Goal: Task Accomplishment & Management: Use online tool/utility

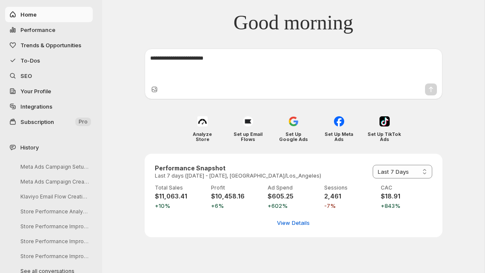
click at [48, 93] on span "Your Profile" at bounding box center [35, 91] width 31 height 7
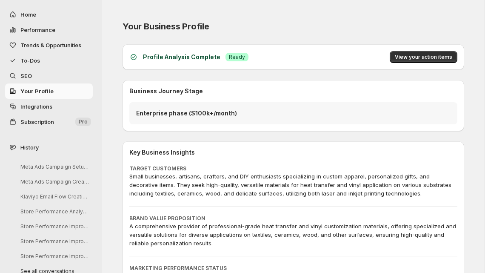
click at [287, 32] on div "Your Business Profile" at bounding box center [229, 26] width 212 height 12
click at [251, 112] on p "Enterprise phase ($100k+/month)" at bounding box center [293, 113] width 315 height 9
click at [355, 66] on div "Profile Analysis Complete Success Ready View your action items" at bounding box center [294, 57] width 342 height 26
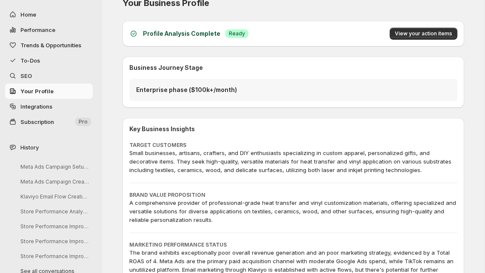
scroll to position [27, 0]
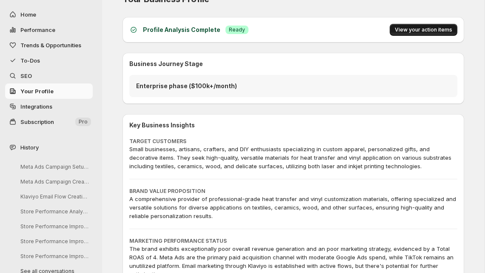
click at [426, 30] on span "View your action items" at bounding box center [423, 29] width 57 height 7
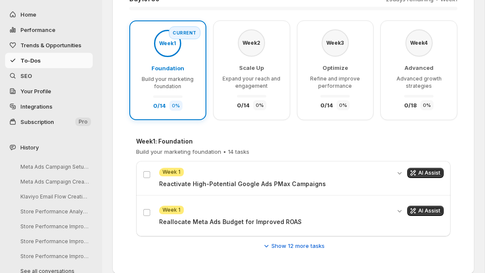
scroll to position [0, 0]
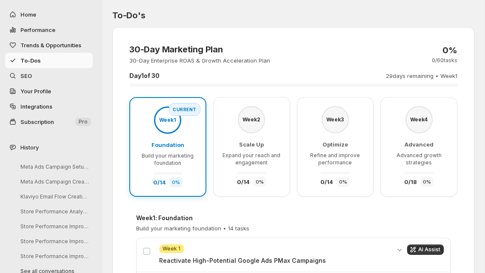
click at [29, 59] on span "To-Dos" at bounding box center [30, 60] width 20 height 7
click at [37, 59] on span "To-Dos" at bounding box center [30, 60] width 20 height 7
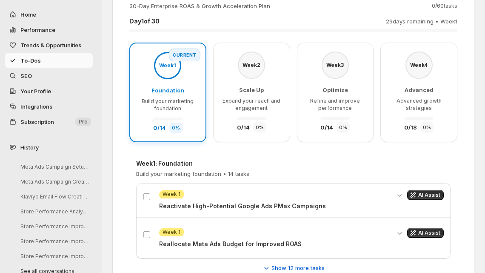
scroll to position [87, 0]
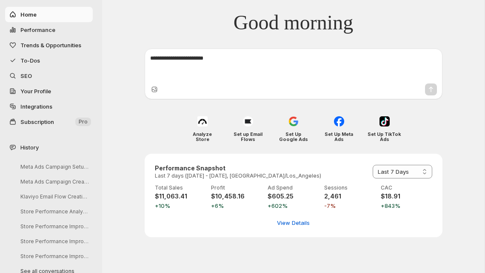
click at [50, 88] on span "Your Profile" at bounding box center [35, 91] width 31 height 7
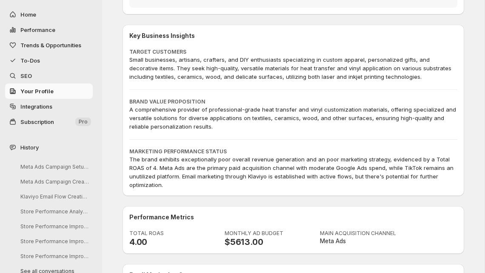
scroll to position [86, 0]
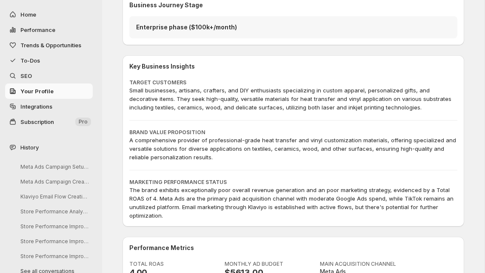
click at [45, 124] on span "Subscription" at bounding box center [37, 121] width 34 height 7
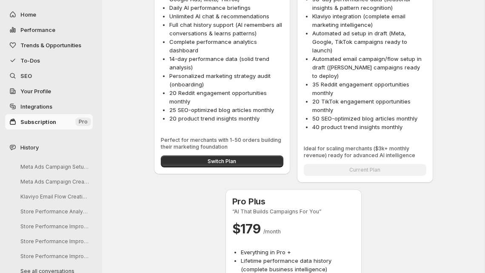
scroll to position [161, 0]
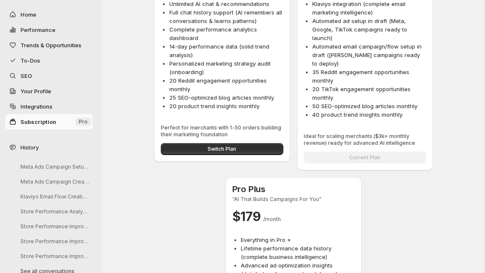
click at [52, 106] on span "Integrations" at bounding box center [36, 106] width 32 height 7
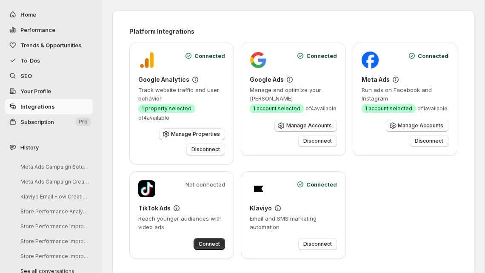
scroll to position [13, 0]
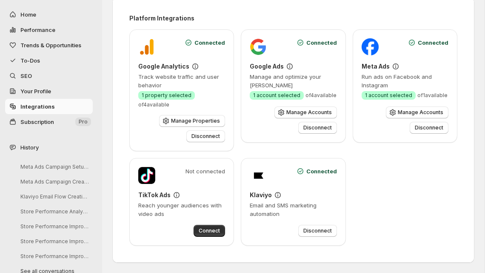
click at [56, 93] on span "Your Profile" at bounding box center [55, 91] width 71 height 9
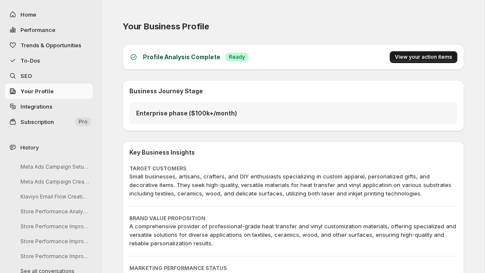
click at [418, 58] on span "View your action items" at bounding box center [423, 57] width 57 height 7
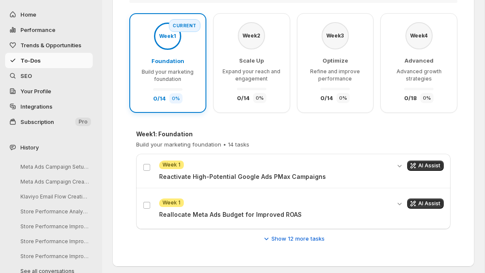
scroll to position [87, 0]
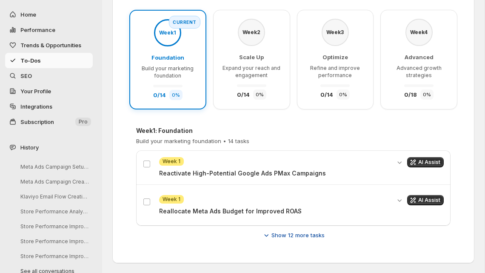
click at [276, 236] on span "Show 12 more tasks" at bounding box center [298, 235] width 53 height 9
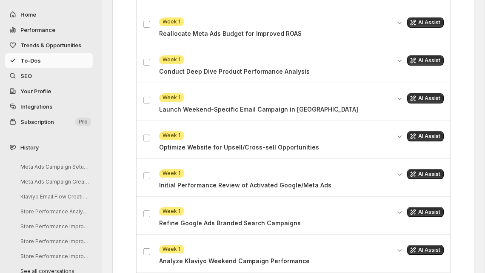
scroll to position [268, 0]
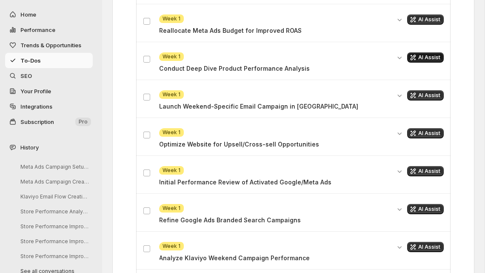
click at [423, 57] on span "AI Assist" at bounding box center [430, 57] width 22 height 7
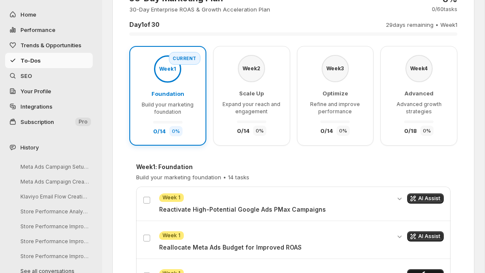
scroll to position [0, 0]
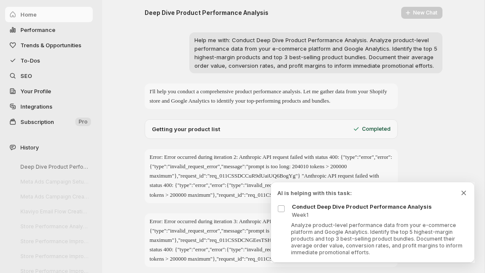
click at [467, 193] on icon "Dismiss todo indicator" at bounding box center [464, 193] width 9 height 9
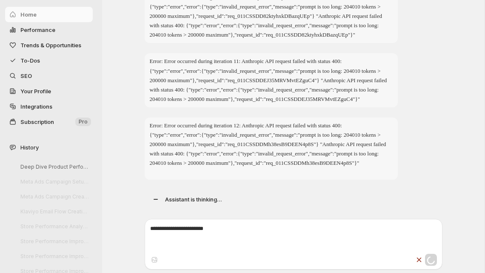
scroll to position [849, 0]
click at [157, 217] on div "Loading" at bounding box center [293, 243] width 383 height 57
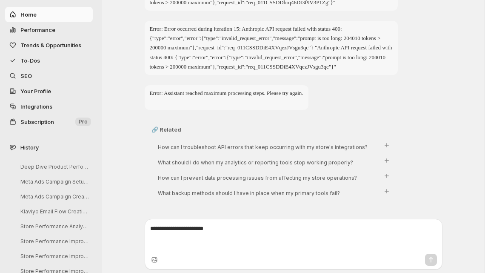
scroll to position [1093, 0]
click at [227, 231] on textarea at bounding box center [293, 237] width 287 height 26
type textarea "*"
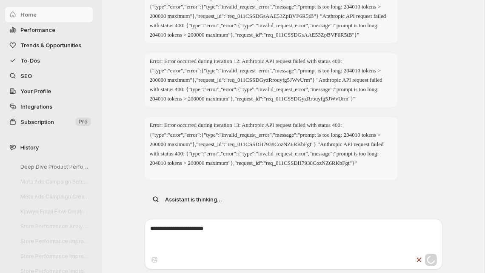
scroll to position [2172, 0]
